Goal: Find specific page/section: Find specific page/section

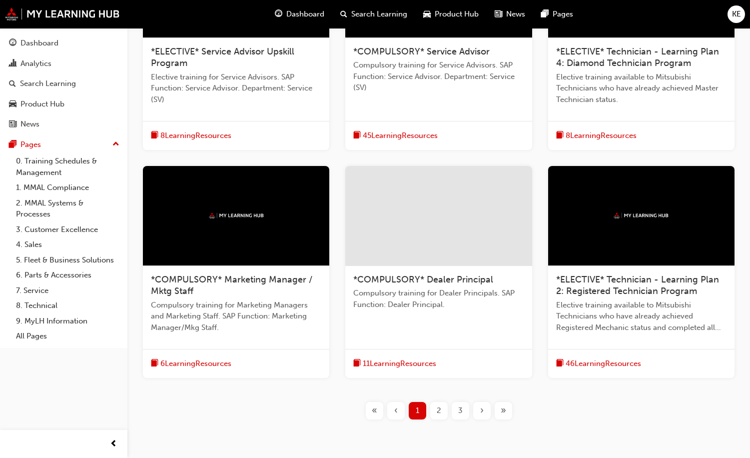
scroll to position [300, 0]
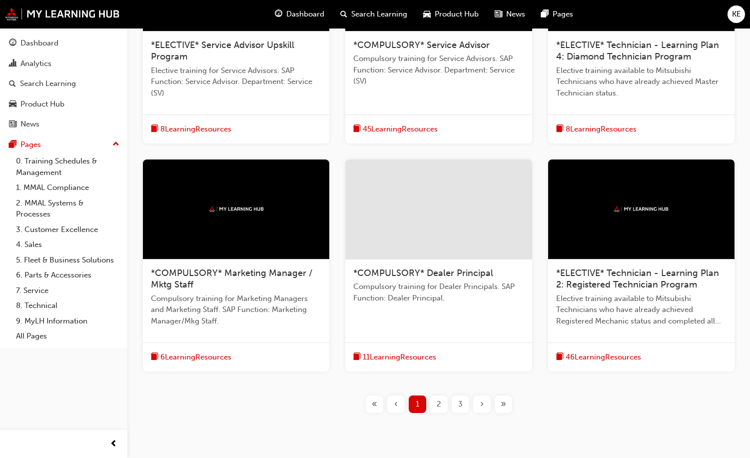
click at [298, 10] on span "Dashboard" at bounding box center [305, 13] width 38 height 11
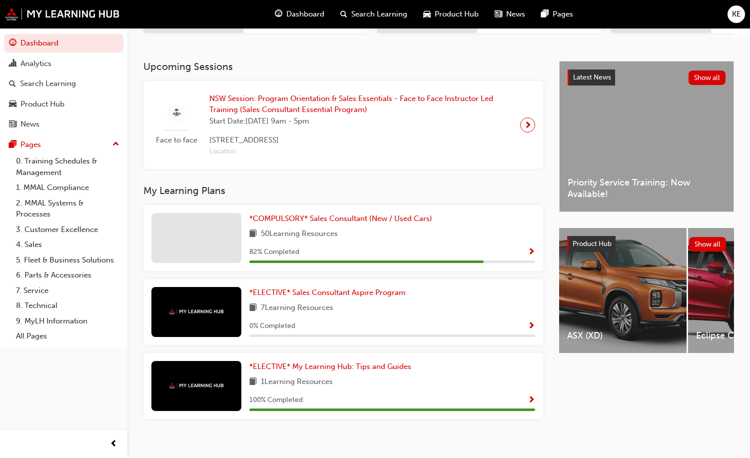
scroll to position [195, 0]
